Goal: Find contact information: Obtain details needed to contact an individual or organization

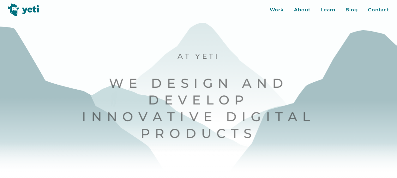
scroll to position [16, 0]
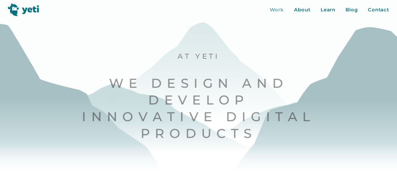
click at [271, 11] on div "Work" at bounding box center [277, 9] width 15 height 7
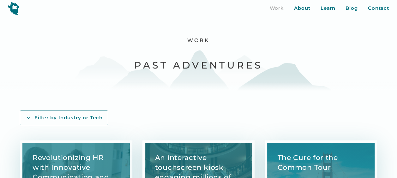
click at [301, 12] on div "Work About Learn Blog Contact Close More... Work About Learn Blog Contact Blog …" at bounding box center [198, 8] width 397 height 16
click at [300, 7] on div "About" at bounding box center [302, 8] width 16 height 7
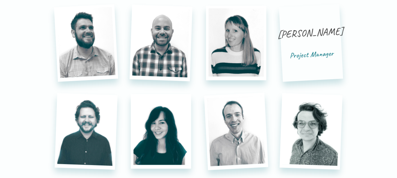
scroll to position [1463, 0]
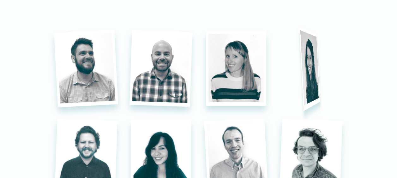
click at [311, 70] on div "Madeline Johnson" at bounding box center [310, 65] width 20 height 26
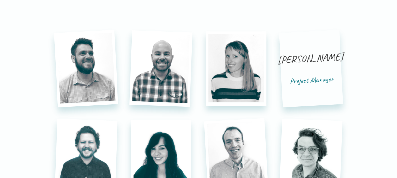
click at [311, 70] on div "Madeline Johnson" at bounding box center [310, 65] width 67 height 26
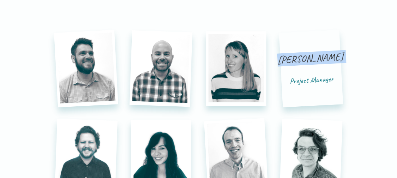
click at [311, 70] on div "Madeline Johnson" at bounding box center [310, 65] width 67 height 26
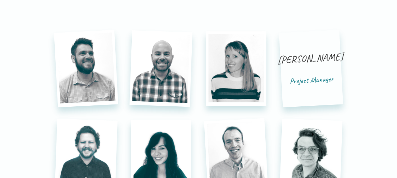
drag, startPoint x: 311, startPoint y: 70, endPoint x: 314, endPoint y: 88, distance: 18.3
click at [314, 85] on div "Project Manager" at bounding box center [312, 80] width 44 height 10
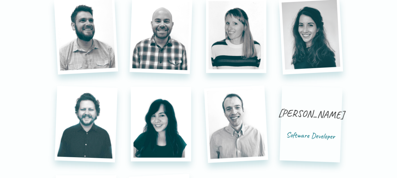
scroll to position [1496, 0]
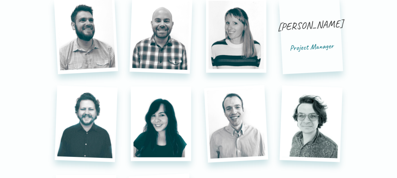
drag, startPoint x: 326, startPoint y: 36, endPoint x: 294, endPoint y: 13, distance: 38.9
click at [294, 13] on div "Madeline Johnson Project Manager" at bounding box center [311, 36] width 64 height 78
copy div "Madeline Johnson"
